Goal: Communication & Community: Answer question/provide support

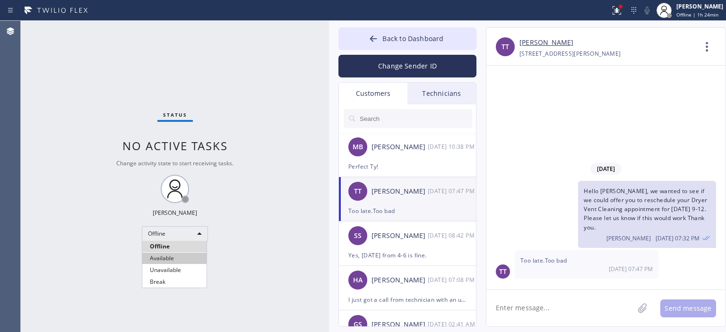
click at [182, 256] on li "Available" at bounding box center [174, 258] width 64 height 11
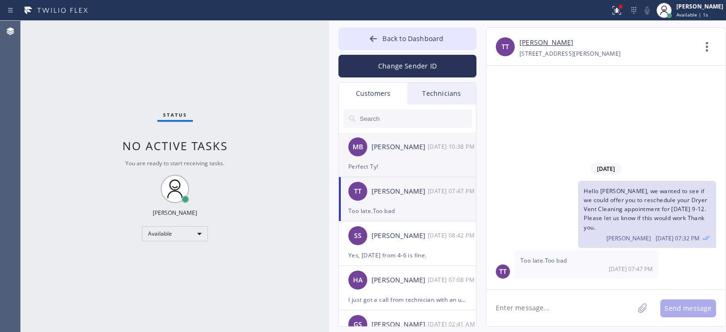
click at [416, 157] on div "MB [PERSON_NAME] [DATE] 10:38 PM" at bounding box center [408, 147] width 138 height 28
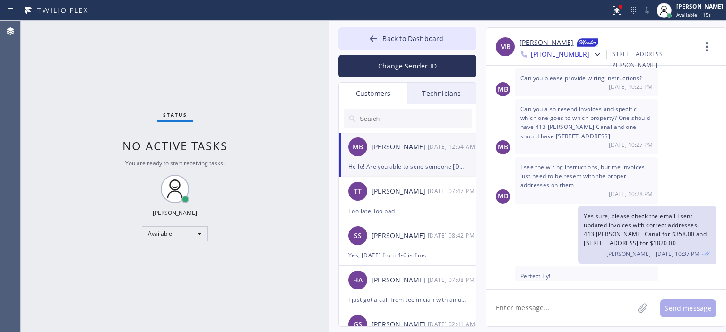
scroll to position [618, 0]
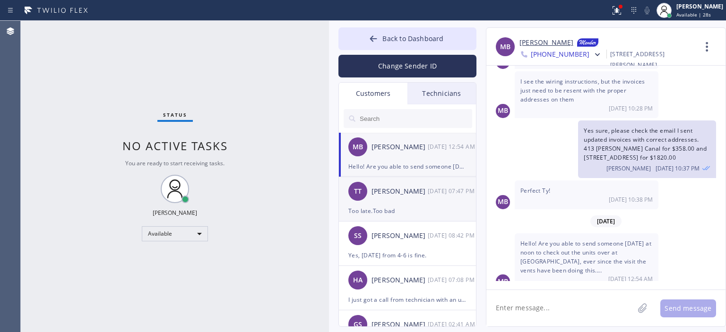
click at [443, 196] on div "[DATE] 07:47 PM" at bounding box center [452, 191] width 49 height 11
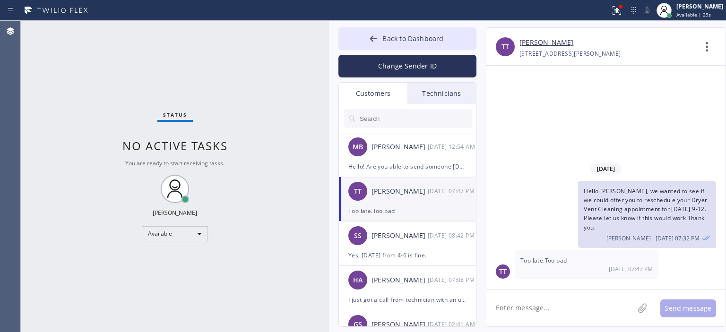
scroll to position [0, 0]
click at [423, 160] on div "MB [PERSON_NAME] [DATE] 12:54 AM" at bounding box center [408, 147] width 138 height 28
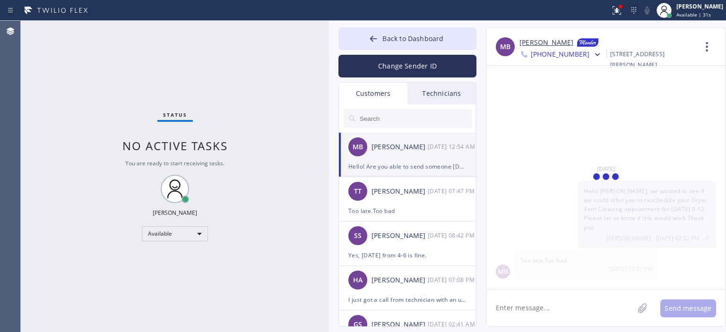
scroll to position [618, 0]
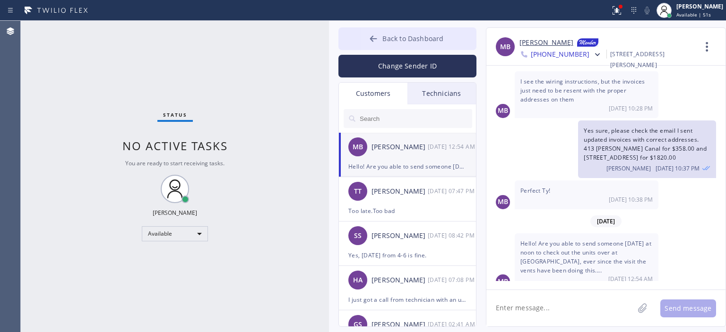
click at [363, 40] on button "Back to Dashboard" at bounding box center [408, 38] width 138 height 23
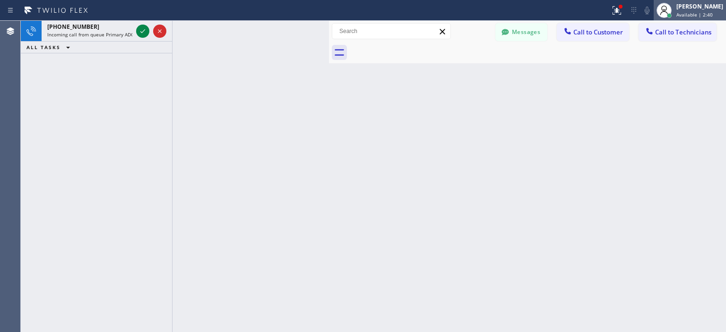
click at [683, 10] on div "[PERSON_NAME]" at bounding box center [700, 6] width 47 height 8
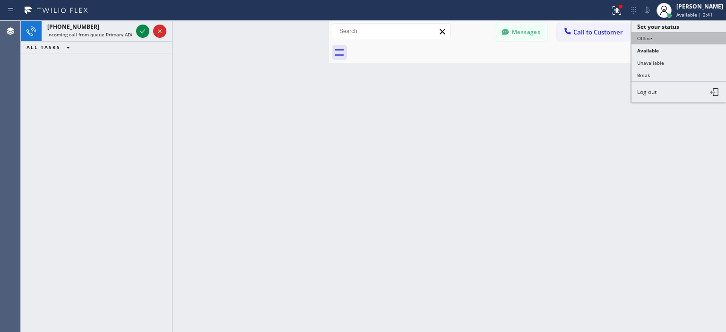
click at [666, 40] on button "Offline" at bounding box center [679, 38] width 95 height 12
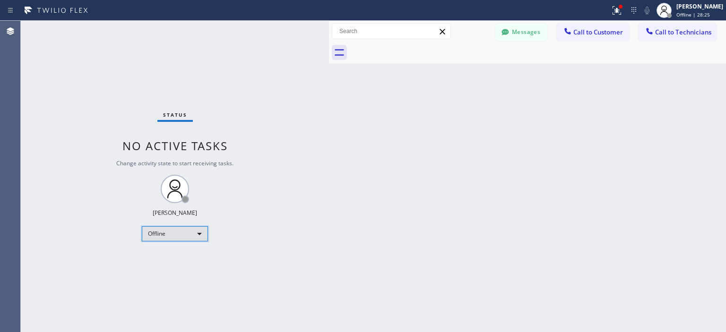
click at [168, 232] on div "Offline" at bounding box center [175, 233] width 66 height 15
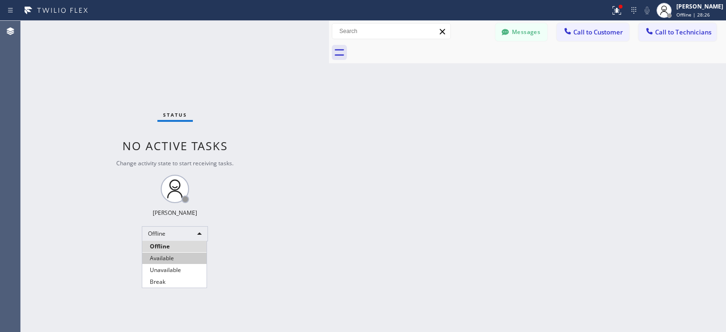
click at [171, 253] on li "Available" at bounding box center [174, 258] width 64 height 11
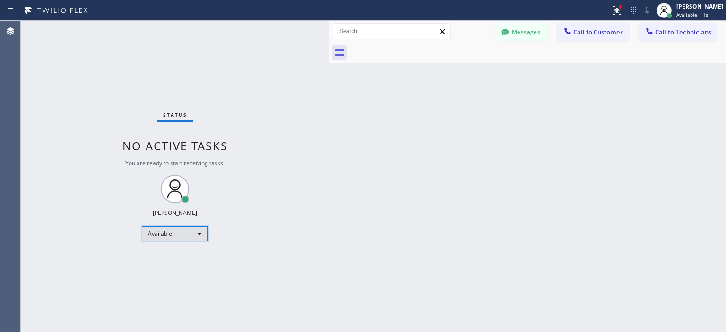
click at [183, 230] on div "Available" at bounding box center [175, 233] width 66 height 15
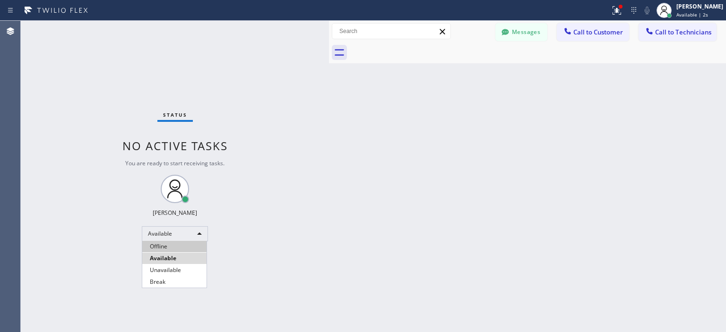
click at [175, 251] on li "Offline" at bounding box center [174, 246] width 64 height 11
click at [506, 39] on button "Messages" at bounding box center [522, 32] width 52 height 18
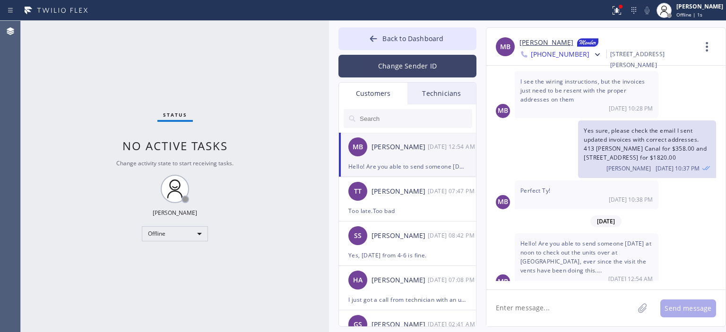
click at [413, 62] on button "Change Sender ID" at bounding box center [408, 66] width 138 height 23
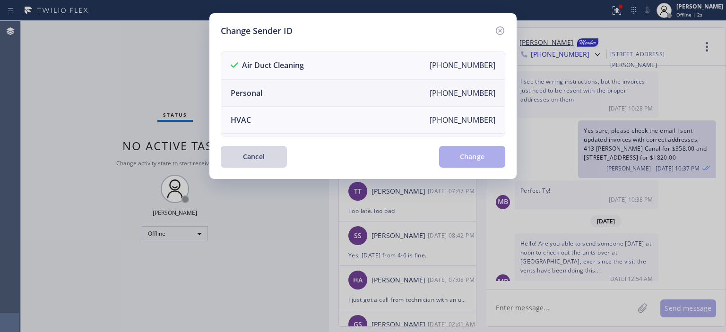
click at [319, 90] on li "Personal [PHONE_NUMBER]" at bounding box center [363, 93] width 284 height 27
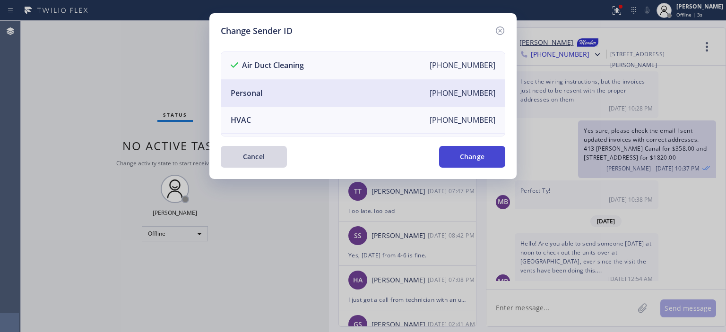
click at [480, 156] on button "Change" at bounding box center [472, 157] width 66 height 22
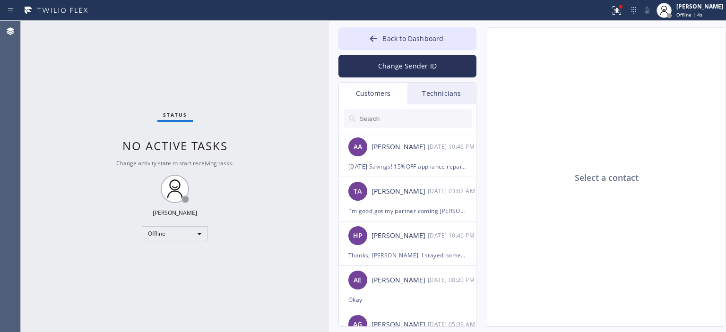
click at [446, 92] on div "Technicians" at bounding box center [442, 94] width 69 height 22
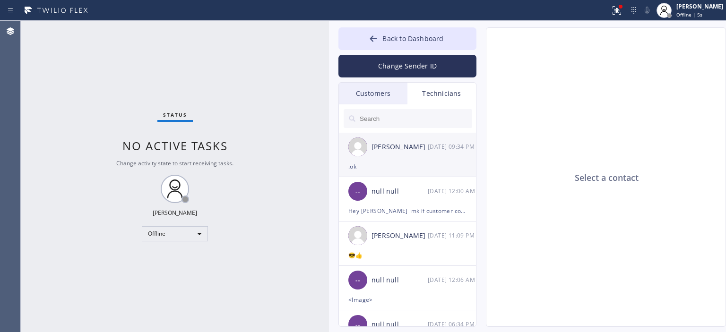
click at [431, 162] on div ".ok" at bounding box center [407, 166] width 118 height 11
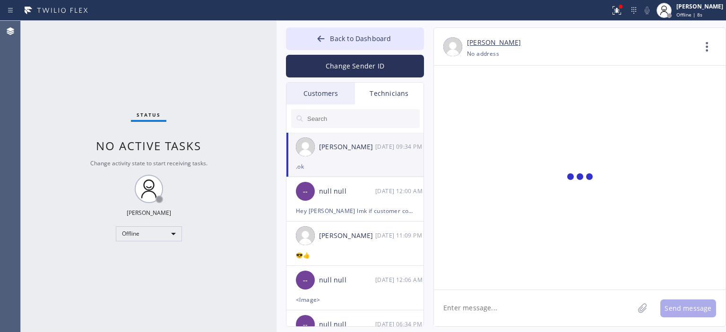
drag, startPoint x: 327, startPoint y: 74, endPoint x: 275, endPoint y: 74, distance: 52.5
click at [277, 74] on div at bounding box center [277, 177] width 0 height 312
click at [362, 196] on div "null null" at bounding box center [347, 191] width 56 height 11
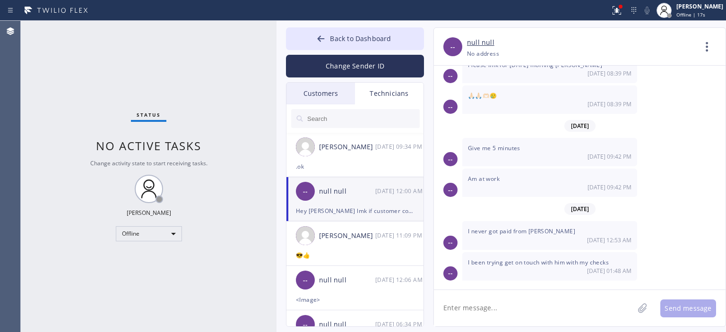
scroll to position [3908, 0]
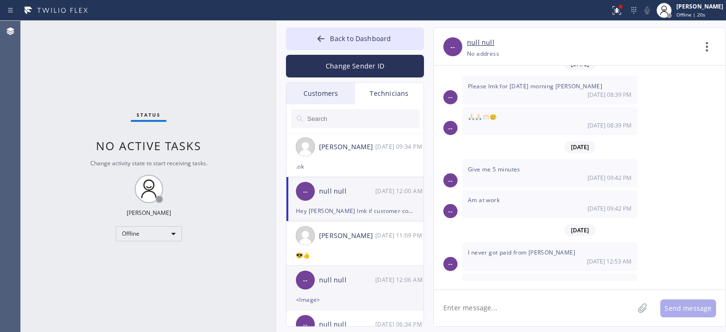
click at [350, 296] on div "<Image>" at bounding box center [355, 300] width 118 height 11
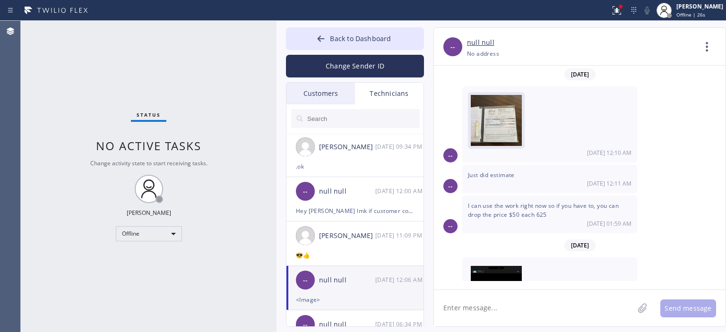
scroll to position [0, 0]
click at [492, 128] on img at bounding box center [496, 124] width 51 height 57
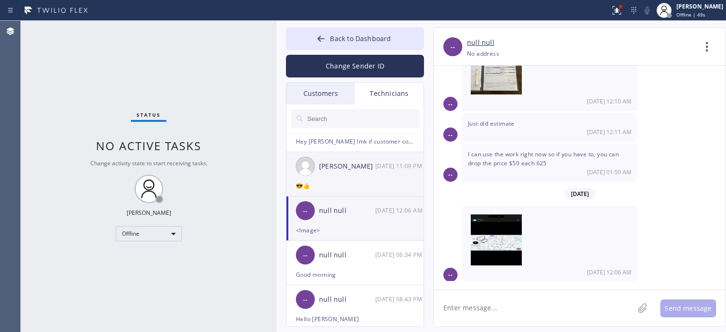
scroll to position [70, 0]
click at [315, 43] on button "Back to Dashboard" at bounding box center [355, 38] width 138 height 23
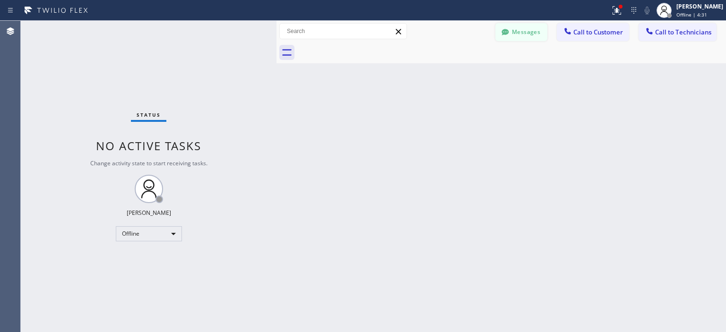
click at [523, 31] on button "Messages" at bounding box center [522, 32] width 52 height 18
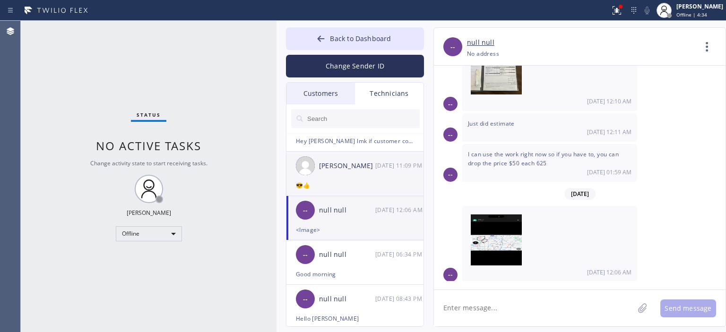
scroll to position [0, 0]
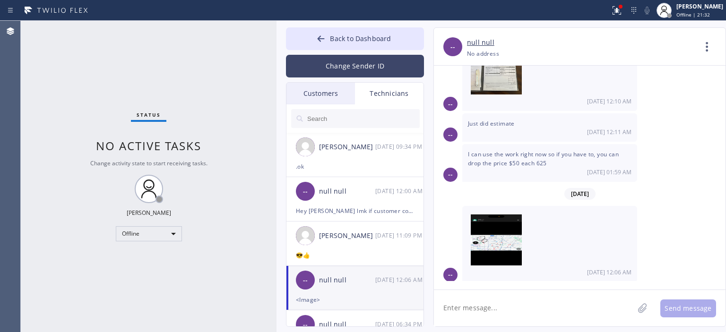
click at [332, 64] on button "Change Sender ID" at bounding box center [355, 66] width 138 height 23
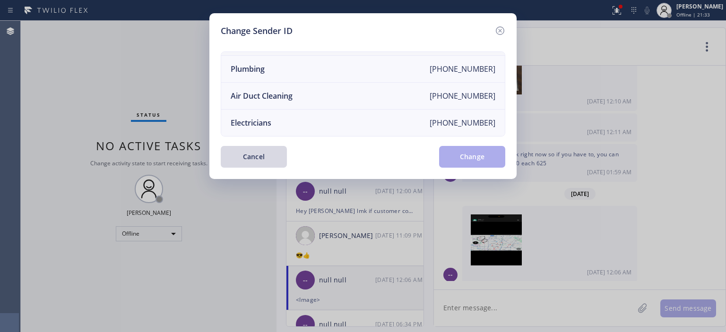
scroll to position [106, 0]
click at [323, 92] on li "Air Duct Cleaning [PHONE_NUMBER]" at bounding box center [363, 96] width 284 height 27
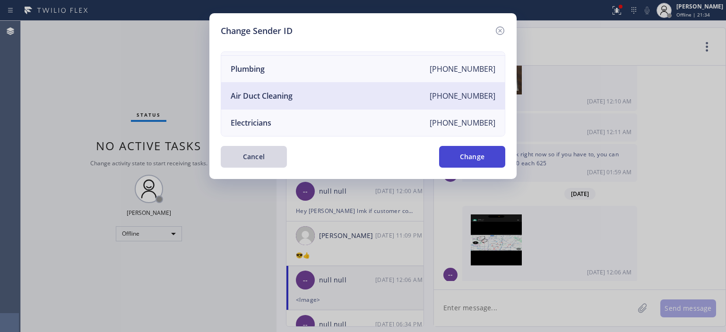
click at [471, 153] on button "Change" at bounding box center [472, 157] width 66 height 22
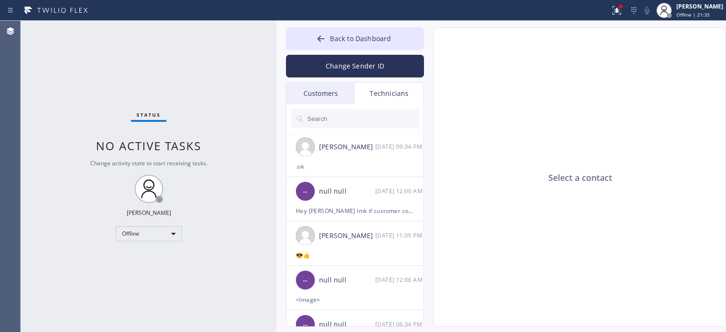
click at [341, 94] on div "Customers" at bounding box center [321, 94] width 69 height 22
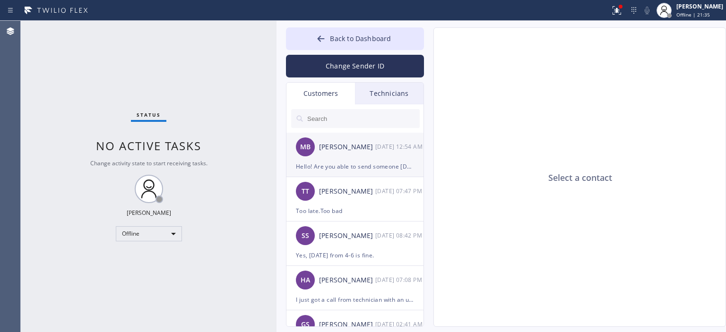
click at [357, 158] on div "MB [PERSON_NAME] [DATE] 12:54 AM" at bounding box center [356, 147] width 138 height 28
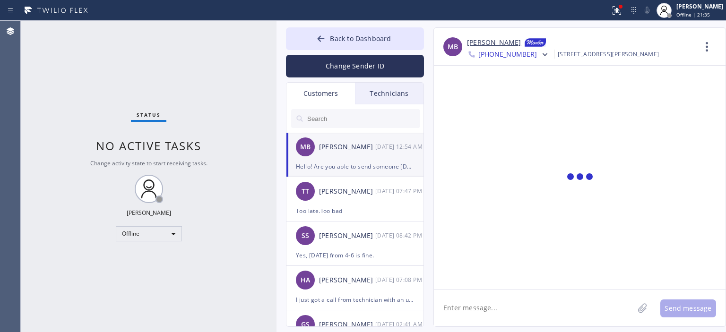
scroll to position [554, 0]
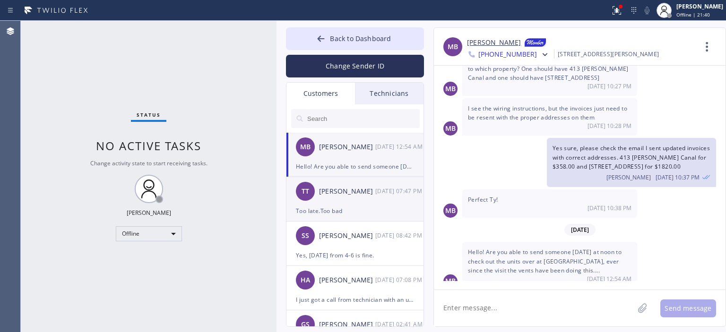
click at [370, 204] on div "TT [PERSON_NAME] [DATE] 07:47 PM" at bounding box center [356, 191] width 138 height 28
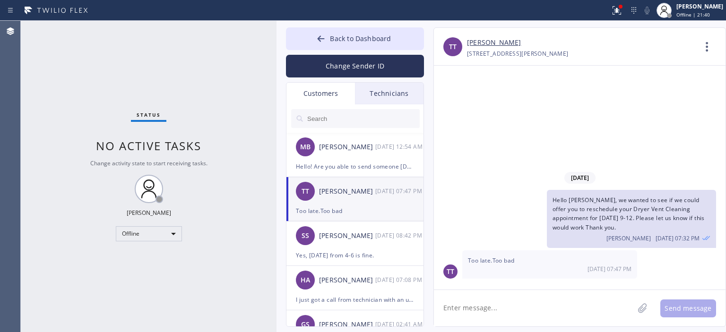
scroll to position [0, 0]
click at [313, 41] on button "Back to Dashboard" at bounding box center [355, 38] width 138 height 23
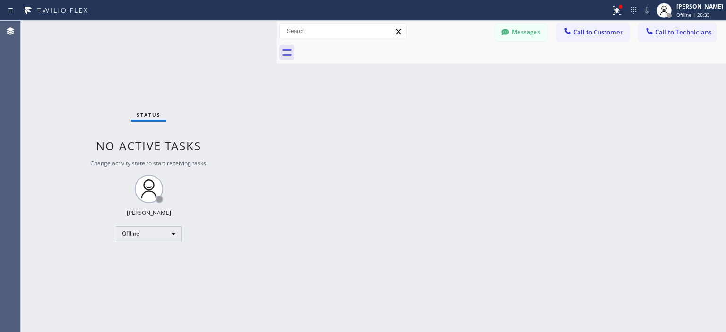
click at [204, 278] on div "Status No active tasks Change activity state to start receiving tasks. [PERSON_…" at bounding box center [149, 177] width 256 height 312
